Goal: Transaction & Acquisition: Purchase product/service

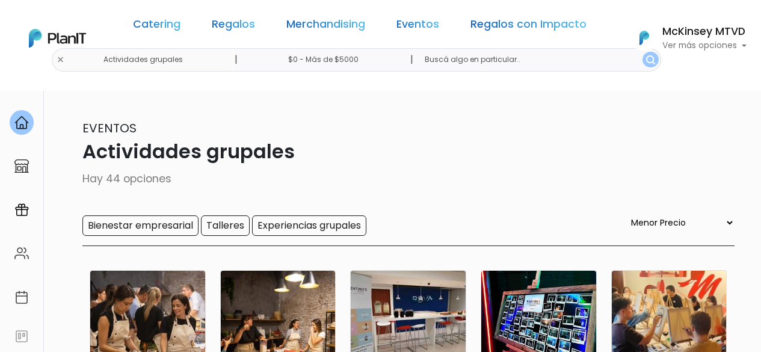
select select "0"
click at [530, 60] on input "text" at bounding box center [538, 59] width 246 height 23
type input "quiero chocolate"
click at [643, 52] on button "submit" at bounding box center [651, 60] width 16 height 16
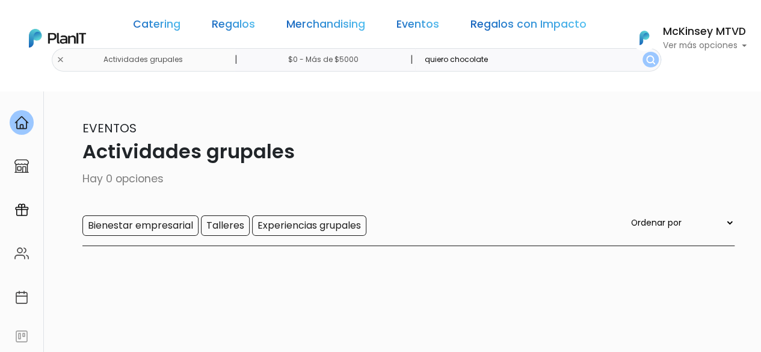
drag, startPoint x: 484, startPoint y: 59, endPoint x: 195, endPoint y: -2, distance: 295.2
click at [195, 0] on html "Catering Regalos Merchandising Eventos Regalos con Impacto Actividades grupales…" at bounding box center [380, 176] width 761 height 352
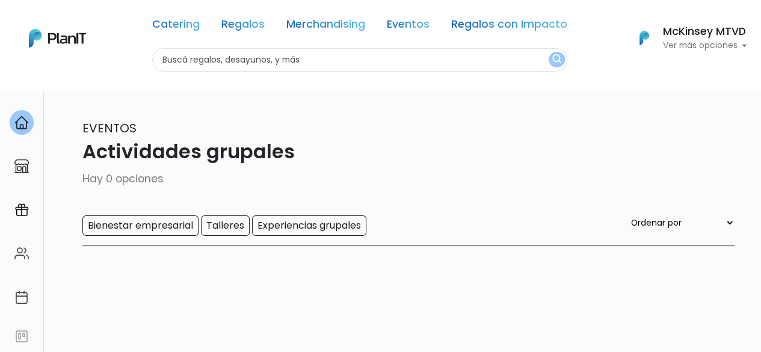
click at [90, 61] on div "Catering Regalos Merchandising Eventos Regalos con Impacto Actividades grupales…" at bounding box center [380, 38] width 761 height 67
click at [303, 64] on input "text" at bounding box center [359, 59] width 415 height 23
type input "chocolate"
click at [549, 52] on button "submit" at bounding box center [557, 60] width 16 height 16
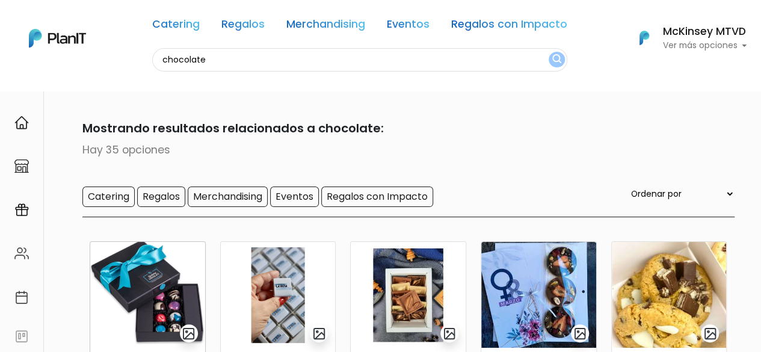
click at [128, 302] on img at bounding box center [147, 295] width 115 height 106
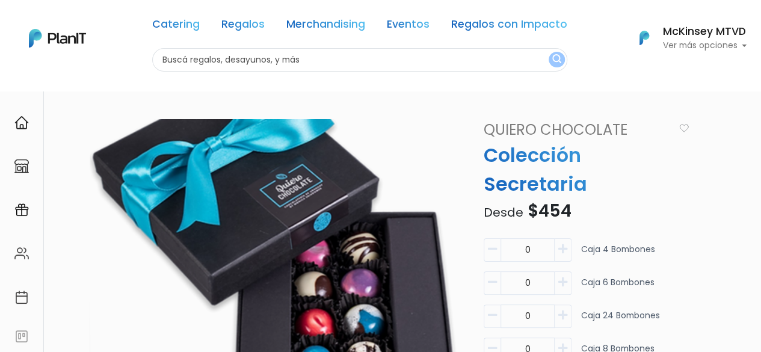
click at [562, 128] on link "Quiero Chocolate" at bounding box center [578, 130] width 202 height 22
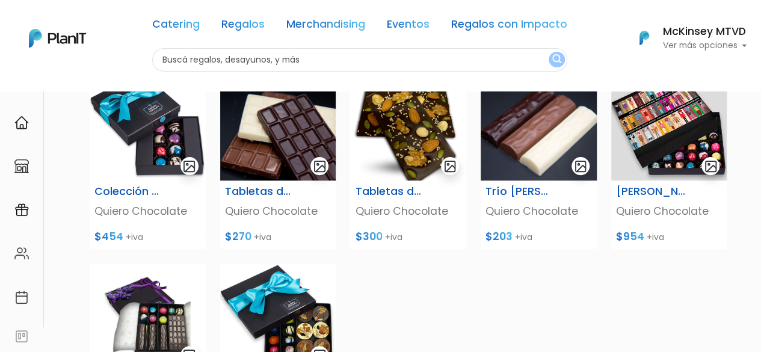
scroll to position [116, 0]
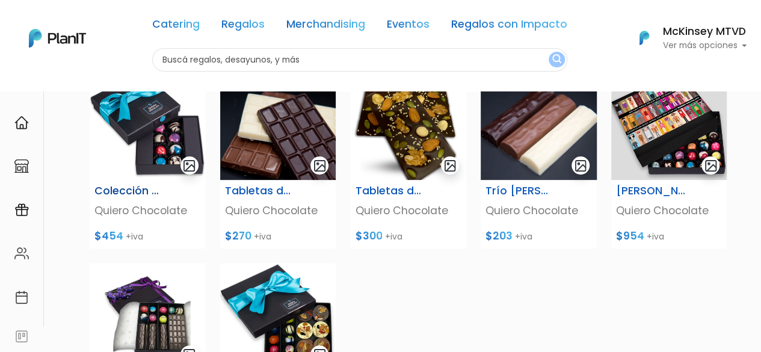
click at [172, 156] on img at bounding box center [148, 127] width 116 height 106
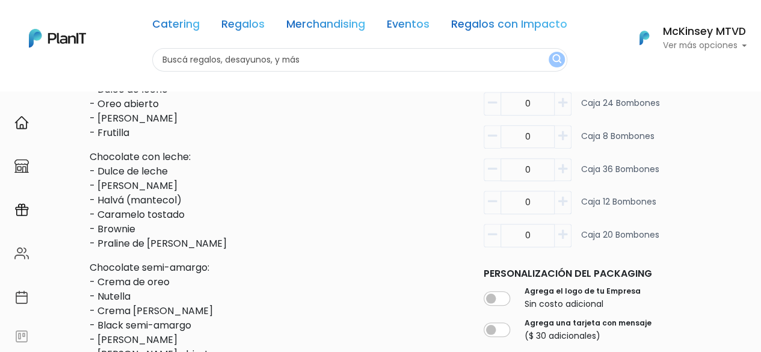
scroll to position [454, 0]
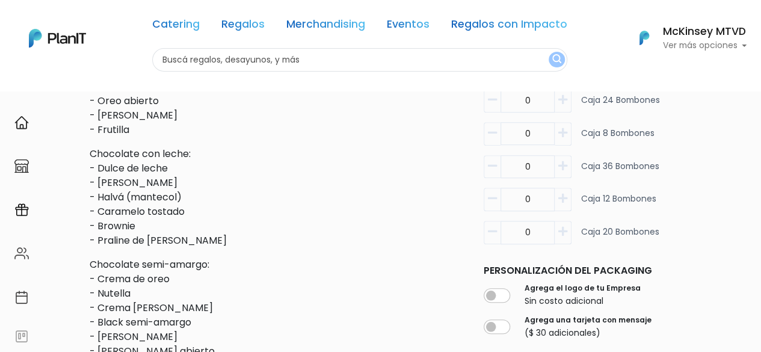
click at [564, 232] on icon "button" at bounding box center [563, 231] width 9 height 11
type input "1"
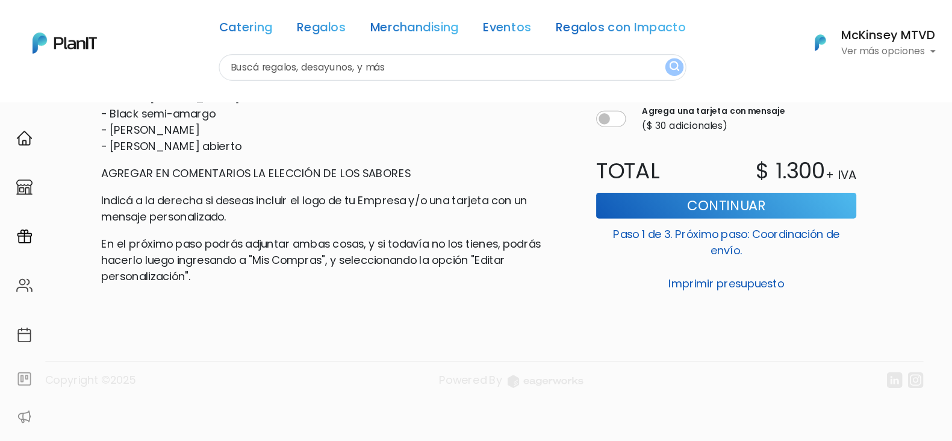
scroll to position [613, 0]
